Goal: Navigation & Orientation: Find specific page/section

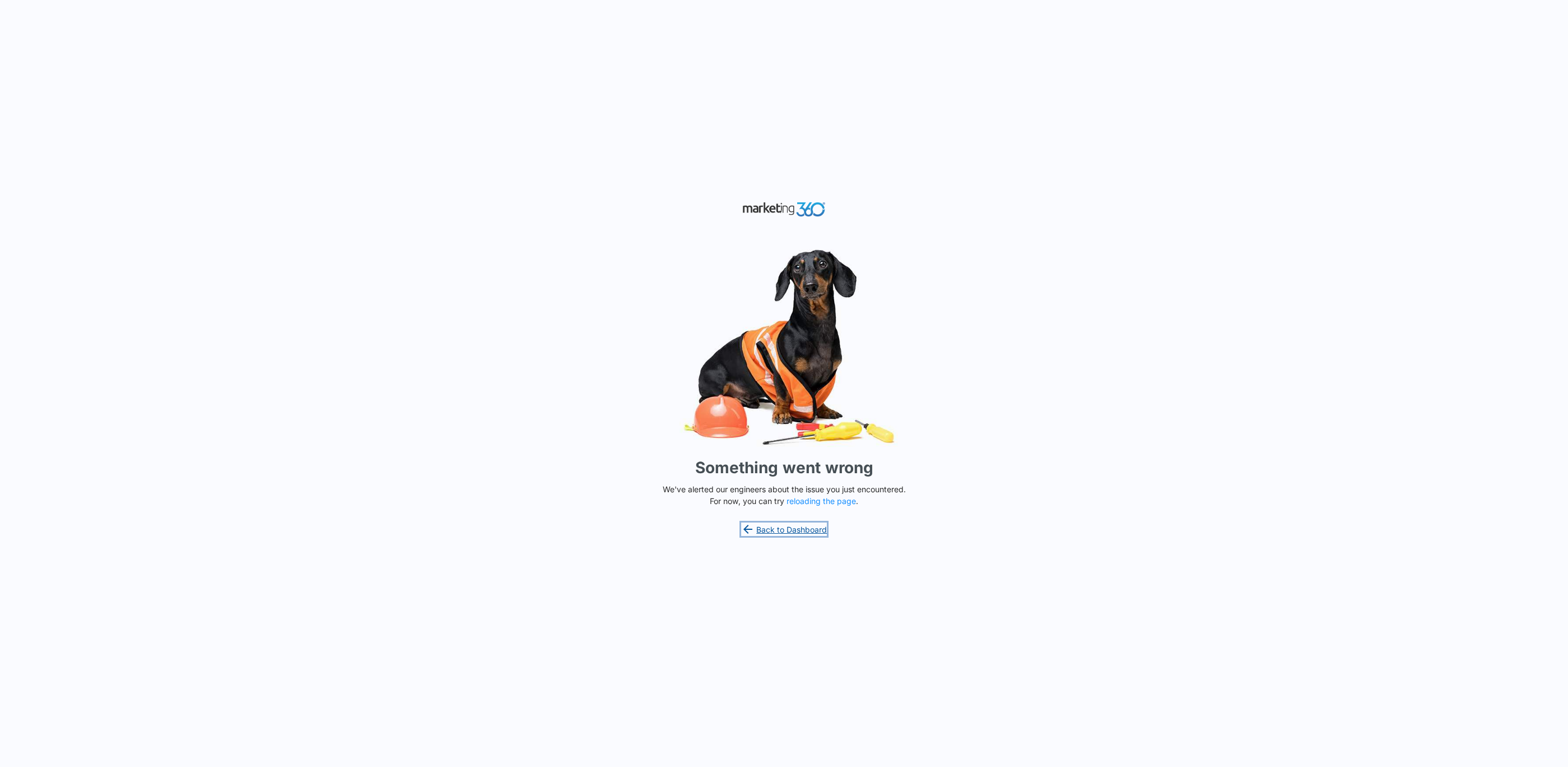
click at [794, 527] on link "Back to Dashboard" at bounding box center [784, 529] width 87 height 13
click at [797, 523] on link "Back to Dashboard" at bounding box center [784, 529] width 87 height 13
click at [825, 501] on button "reloading the page" at bounding box center [821, 501] width 70 height 9
click at [787, 532] on link "Back to Dashboard" at bounding box center [784, 529] width 87 height 13
click at [825, 502] on button "reloading the page" at bounding box center [821, 501] width 70 height 9
